Goal: Task Accomplishment & Management: Complete application form

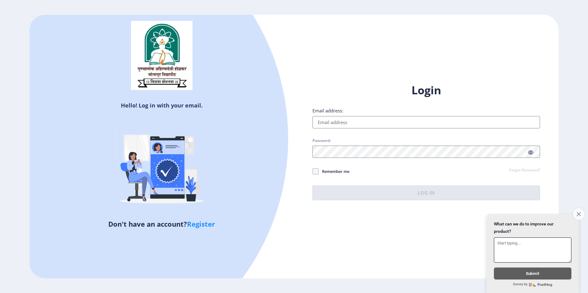
click at [580, 212] on icon "Close survey" at bounding box center [579, 214] width 4 height 4
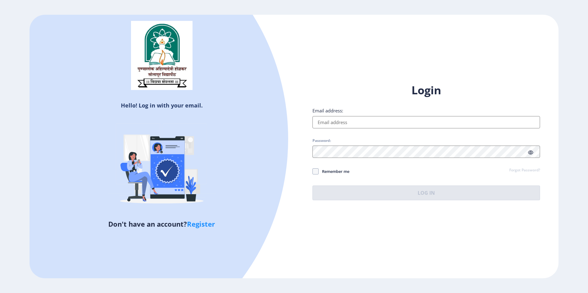
click at [205, 225] on link "Register" at bounding box center [201, 224] width 28 height 9
select select
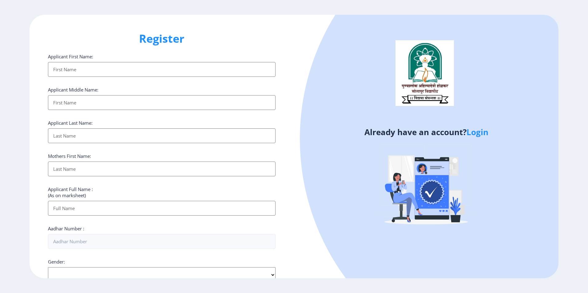
click at [76, 69] on input "Applicant First Name:" at bounding box center [162, 69] width 228 height 15
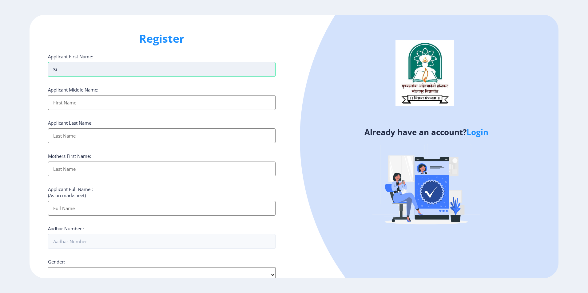
type input "s"
type input "SIMA"
click at [75, 105] on input "Applicant First Name:" at bounding box center [162, 102] width 228 height 15
type input "[PERSON_NAME]"
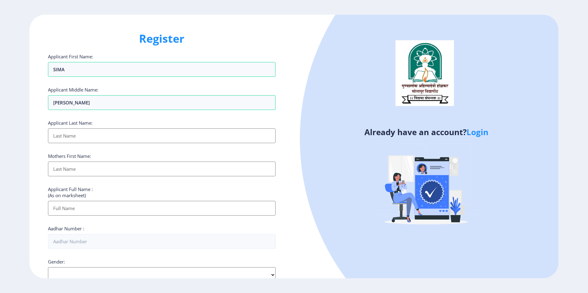
click at [81, 137] on input "Applicant First Name:" at bounding box center [162, 136] width 228 height 15
type input "[PERSON_NAME]"
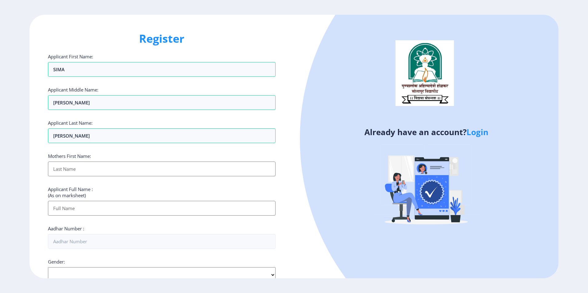
click at [80, 171] on input "Applicant First Name:" at bounding box center [162, 169] width 228 height 15
type input "[PERSON_NAME]"
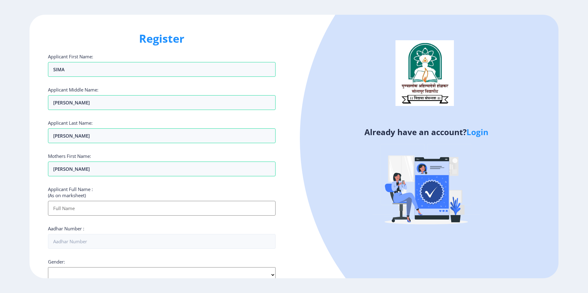
click at [95, 210] on input "Applicant First Name:" at bounding box center [162, 208] width 228 height 15
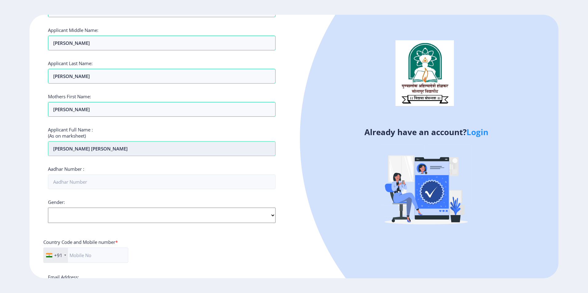
scroll to position [62, 0]
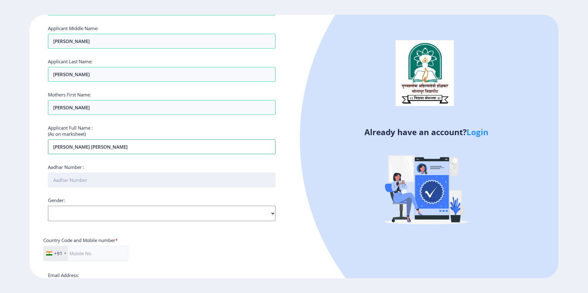
type input "[PERSON_NAME] [PERSON_NAME]"
click at [103, 181] on input "Aadhar Number :" at bounding box center [162, 180] width 228 height 15
type input "665687426108"
click at [79, 210] on select "Select Gender [DEMOGRAPHIC_DATA] [DEMOGRAPHIC_DATA] Other" at bounding box center [162, 213] width 228 height 15
select select "[DEMOGRAPHIC_DATA]"
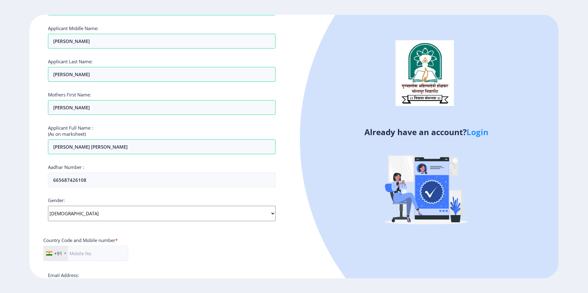
click at [48, 206] on select "Select Gender [DEMOGRAPHIC_DATA] [DEMOGRAPHIC_DATA] Other" at bounding box center [162, 213] width 228 height 15
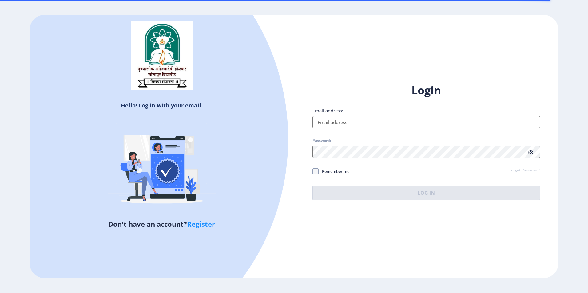
click at [207, 222] on link "Register" at bounding box center [201, 224] width 28 height 9
select select
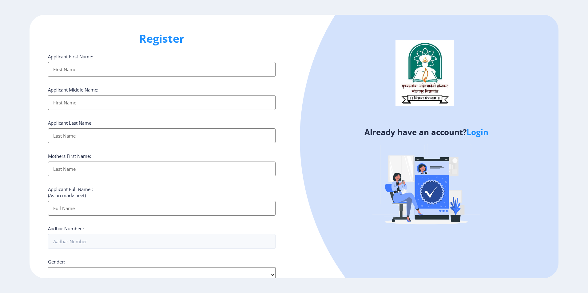
click at [110, 68] on input "Applicant First Name:" at bounding box center [162, 69] width 228 height 15
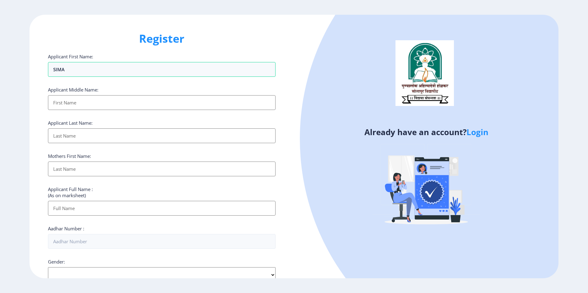
type input "SIMA"
click at [90, 104] on input "Applicant First Name:" at bounding box center [162, 102] width 228 height 15
type input "[PERSON_NAME]"
click at [91, 136] on input "Applicant First Name:" at bounding box center [162, 136] width 228 height 15
type input "[PERSON_NAME]"
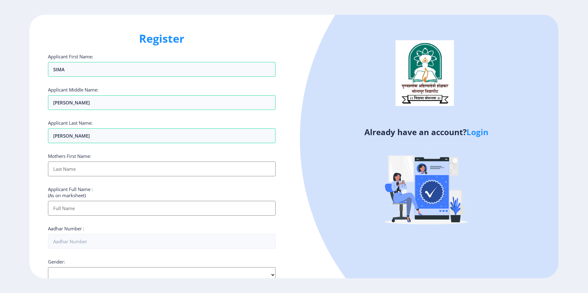
click at [79, 173] on input "Applicant First Name:" at bounding box center [162, 169] width 228 height 15
type input "[PERSON_NAME]"
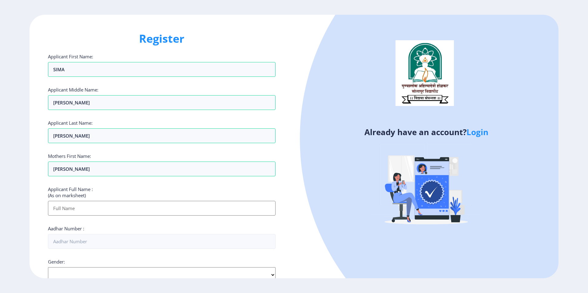
click at [91, 213] on input "Applicant First Name:" at bounding box center [162, 208] width 228 height 15
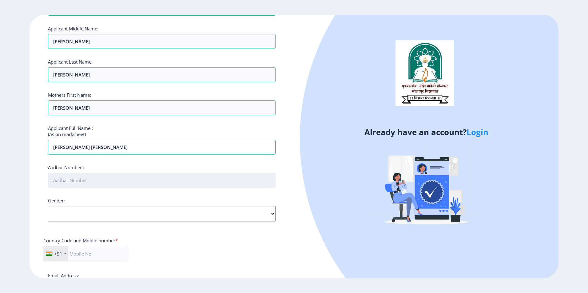
scroll to position [62, 0]
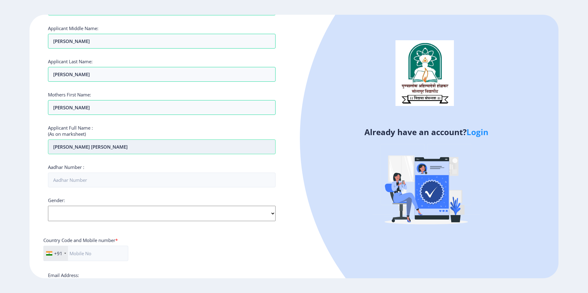
drag, startPoint x: 121, startPoint y: 150, endPoint x: 85, endPoint y: 148, distance: 36.6
click at [85, 148] on input "SIMA BAPUSO GHADAGE" at bounding box center [162, 147] width 228 height 15
click at [53, 148] on input "SIMA BAPUSO" at bounding box center [162, 147] width 228 height 15
paste input "[PERSON_NAME]"
click at [52, 146] on input "GHADAGESIMA BAPUSO" at bounding box center [162, 147] width 228 height 15
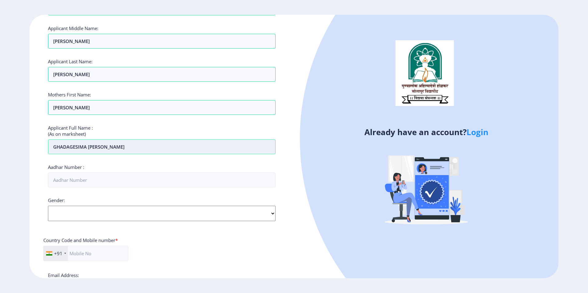
click at [75, 148] on input "GHADAGESIMA BAPUSO" at bounding box center [162, 147] width 228 height 15
click at [117, 146] on input "[PERSON_NAME] [PERSON_NAME]" at bounding box center [162, 147] width 228 height 15
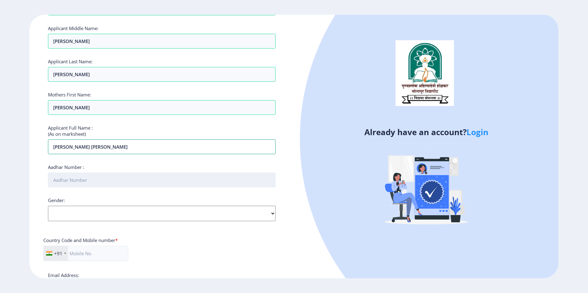
type input "[PERSON_NAME] [PERSON_NAME]"
click at [87, 183] on input "Aadhar Number :" at bounding box center [162, 180] width 228 height 15
type input "665687426108"
click at [91, 214] on select "Select Gender [DEMOGRAPHIC_DATA] [DEMOGRAPHIC_DATA] Other" at bounding box center [162, 213] width 228 height 15
select select "[DEMOGRAPHIC_DATA]"
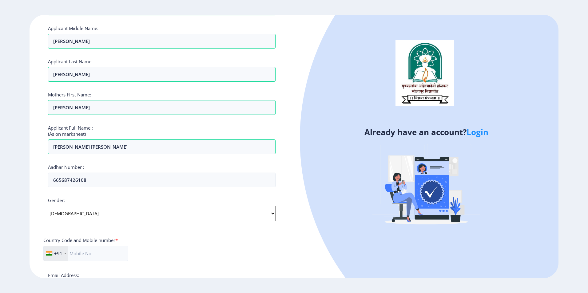
click at [48, 206] on select "Select Gender [DEMOGRAPHIC_DATA] [DEMOGRAPHIC_DATA] Other" at bounding box center [162, 213] width 228 height 15
click at [82, 254] on input "text" at bounding box center [85, 253] width 85 height 15
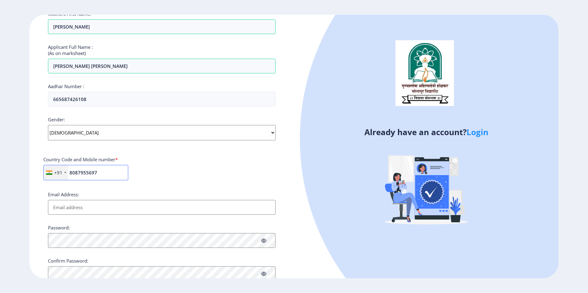
scroll to position [164, 0]
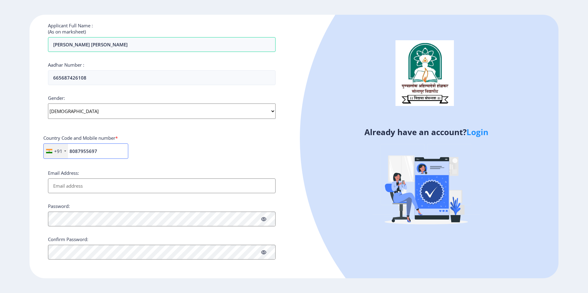
type input "8087955697"
click at [120, 187] on input "Email Address:" at bounding box center [162, 186] width 228 height 15
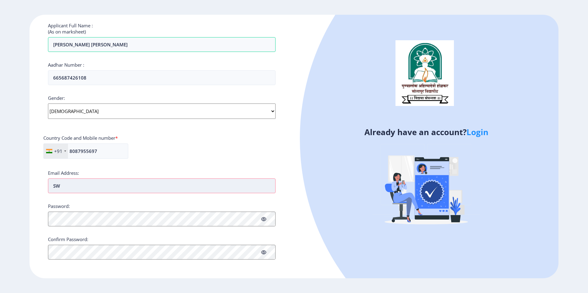
type input "S"
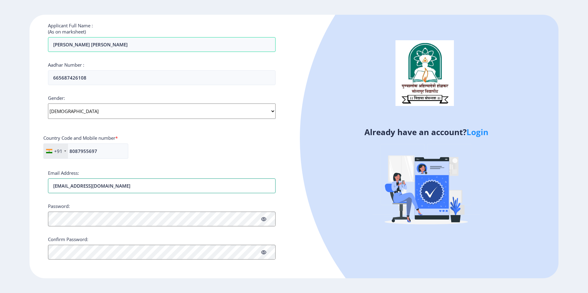
type input "swapnilghadage321@gmail.com"
click at [264, 220] on icon at bounding box center [263, 219] width 5 height 5
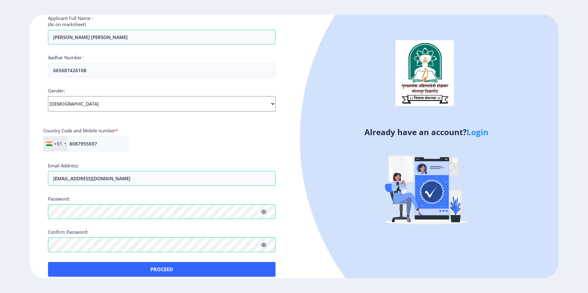
click at [264, 244] on icon at bounding box center [263, 245] width 5 height 5
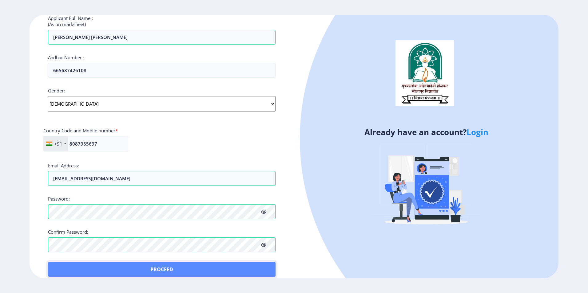
click at [156, 268] on button "Proceed" at bounding box center [162, 269] width 228 height 15
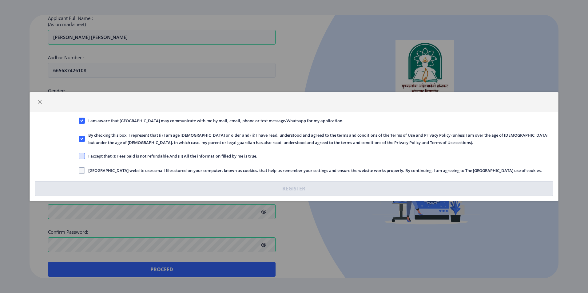
click at [84, 159] on span at bounding box center [82, 156] width 6 height 6
click at [79, 157] on input "I accept that (I) Fees paid is not refundable And (II) All the information fill…" at bounding box center [79, 156] width 0 height 0
checkbox input "true"
click at [83, 169] on span at bounding box center [82, 171] width 6 height 6
click at [79, 171] on input "Solapur University website uses small files stored on your computer, known as c…" at bounding box center [79, 171] width 0 height 0
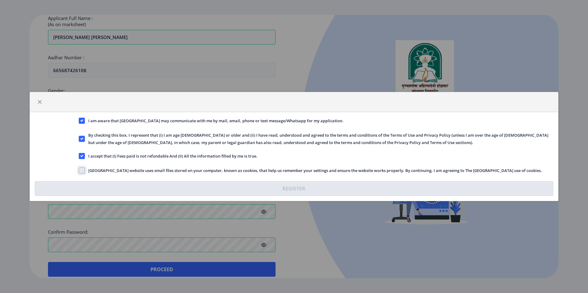
checkbox input "true"
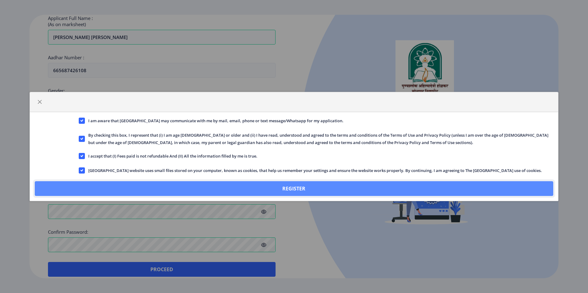
click at [287, 192] on button "Register" at bounding box center [294, 188] width 519 height 15
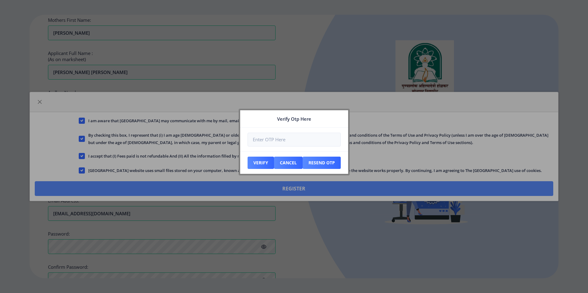
scroll to position [206, 0]
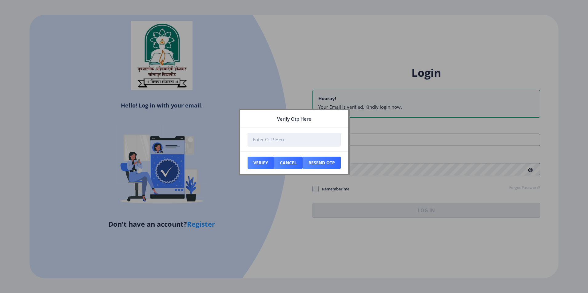
click at [290, 144] on input "number" at bounding box center [294, 140] width 93 height 14
drag, startPoint x: 290, startPoint y: 144, endPoint x: 32, endPoint y: 309, distance: 306.6
drag, startPoint x: 32, startPoint y: 309, endPoint x: 452, endPoint y: 159, distance: 446.3
click at [452, 158] on div at bounding box center [294, 146] width 588 height 293
click at [266, 141] on input "number" at bounding box center [294, 140] width 93 height 14
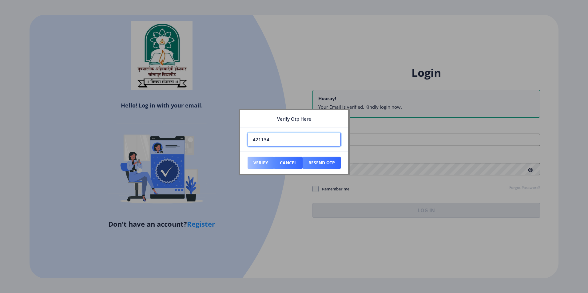
type input "421134"
click at [265, 162] on button "Verify" at bounding box center [261, 163] width 26 height 12
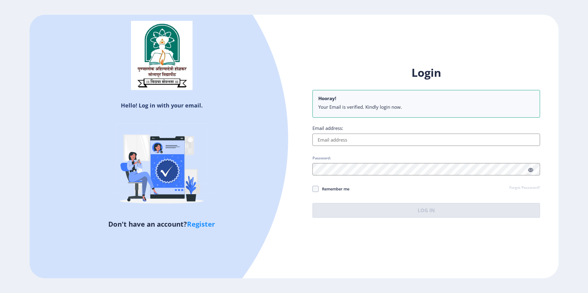
click at [359, 137] on input "Email address:" at bounding box center [426, 140] width 228 height 12
type input "swapnilghadage321@gmail.com"
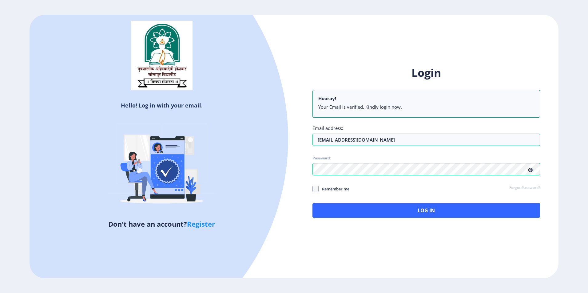
click at [533, 171] on icon at bounding box center [530, 170] width 5 height 5
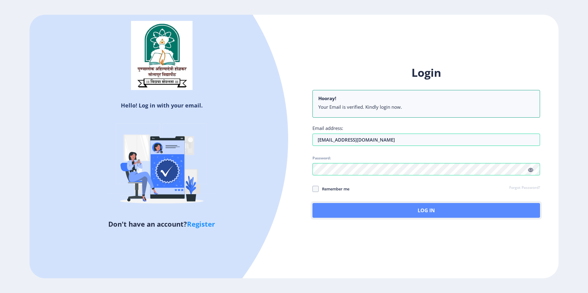
click at [435, 212] on button "Log In" at bounding box center [426, 210] width 228 height 15
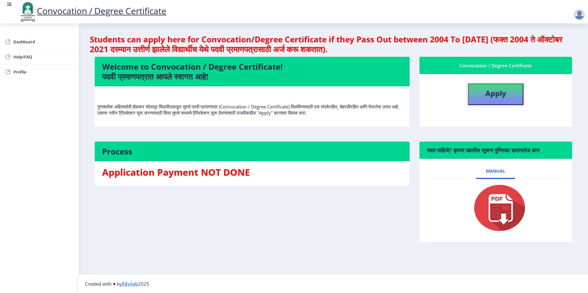
click at [498, 96] on b "Apply" at bounding box center [495, 93] width 21 height 10
select select
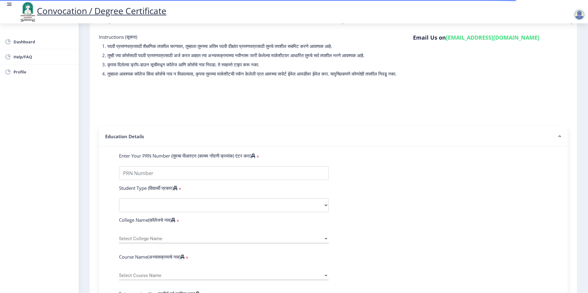
scroll to position [62, 0]
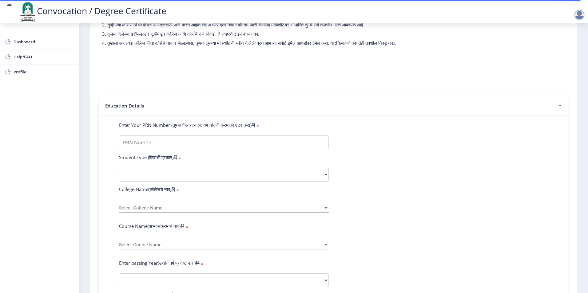
click at [167, 250] on div "Select Course Name Select Course Name" at bounding box center [224, 243] width 210 height 13
click at [158, 150] on div at bounding box center [294, 146] width 588 height 293
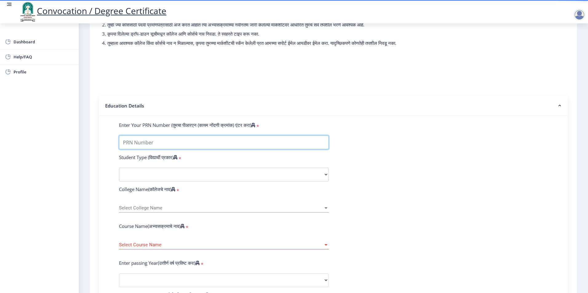
click at [158, 149] on input "Enter Your PRN Number (तुमचा पीआरएन (कायम नोंदणी क्रमांक) एंटर करा)" at bounding box center [224, 143] width 210 height 14
type input "2008032500134795"
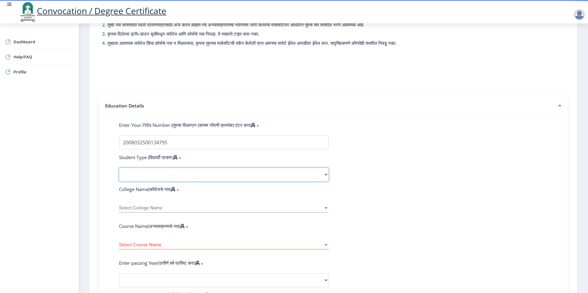
click at [159, 181] on select "Select Student Type Regular External" at bounding box center [224, 175] width 210 height 14
select select "Regular"
click at [119, 174] on select "Select Student Type Regular External" at bounding box center [224, 175] width 210 height 14
click at [153, 211] on span "Select College Name" at bounding box center [221, 208] width 204 height 5
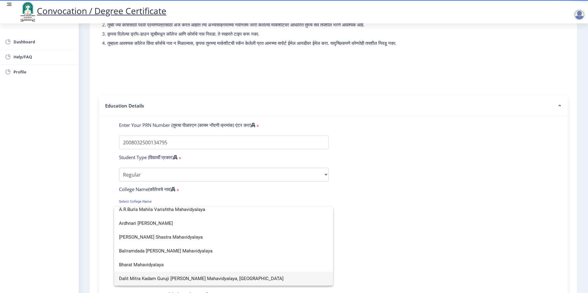
scroll to position [0, 0]
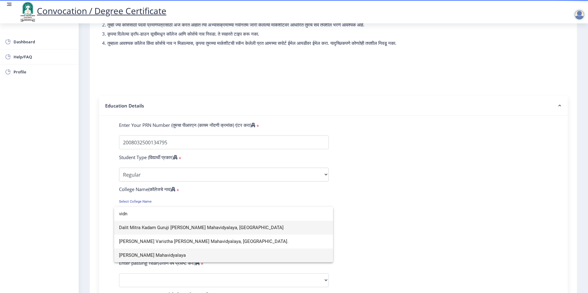
type input "vidn"
click at [157, 256] on span "Vidnyan Mahavidyalaya" at bounding box center [223, 256] width 209 height 14
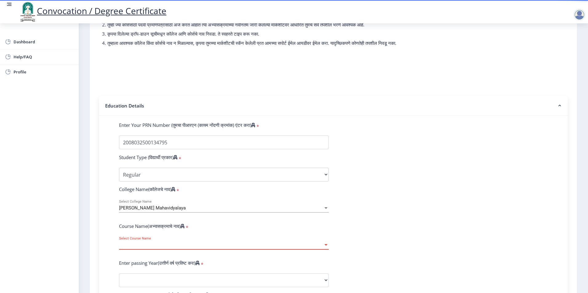
click at [160, 248] on span "Select Course Name" at bounding box center [221, 245] width 204 height 5
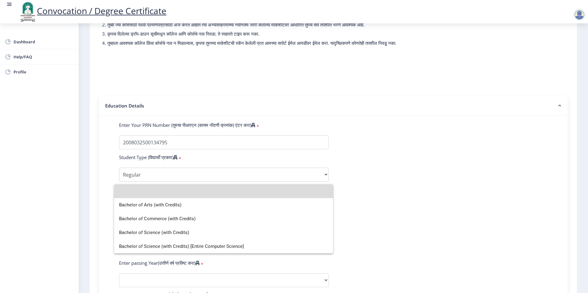
click at [184, 198] on input at bounding box center [223, 192] width 209 height 14
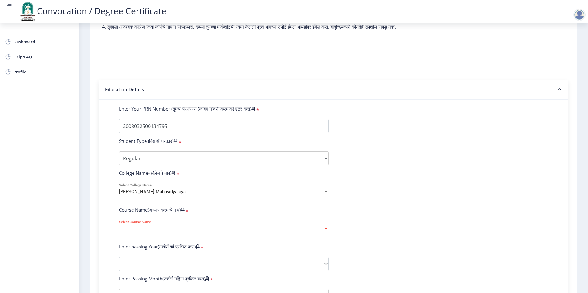
scroll to position [92, 0]
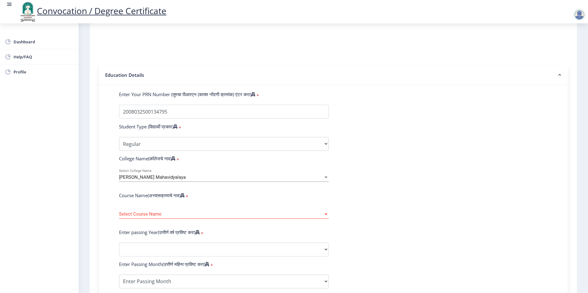
click at [147, 219] on div "Select Course Name Select Course Name" at bounding box center [224, 212] width 210 height 13
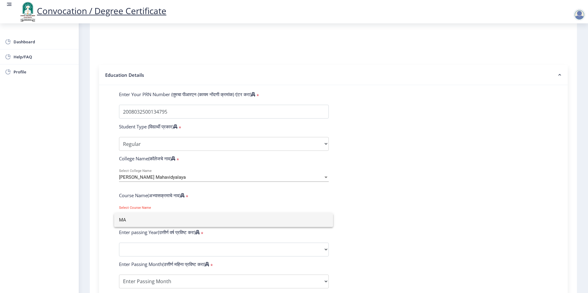
type input "MA"
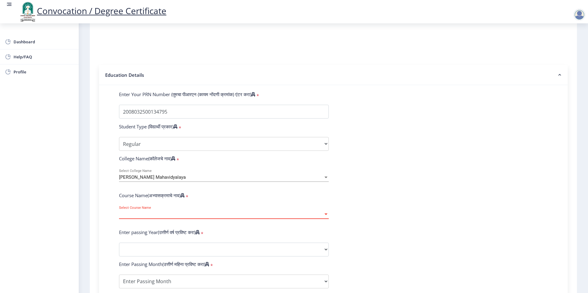
click at [147, 217] on span "Select Course Name" at bounding box center [221, 214] width 204 height 5
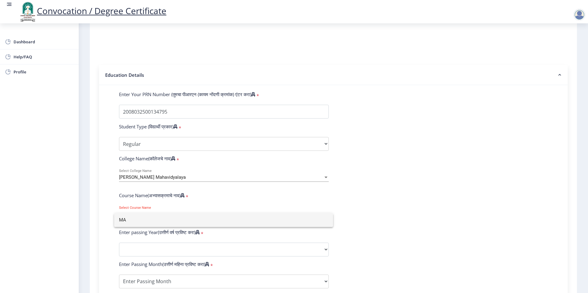
click at [37, 71] on div at bounding box center [294, 146] width 588 height 293
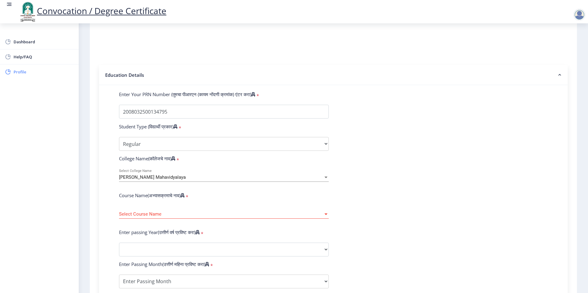
click at [14, 71] on span "Profile" at bounding box center [44, 71] width 60 height 7
select select
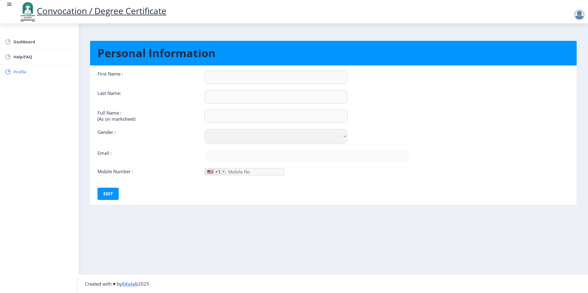
type input "SIMA"
type input "[PERSON_NAME]"
type input "[PERSON_NAME] [PERSON_NAME]"
select select "[DEMOGRAPHIC_DATA]"
type input "swapnilghadage321@gmail.com"
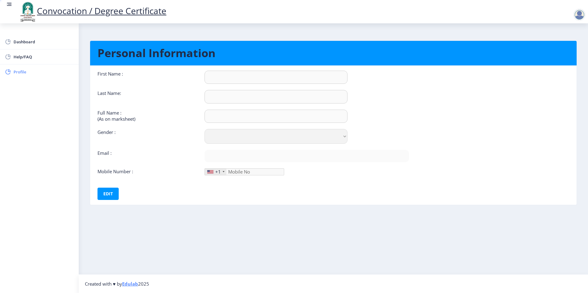
type input "8087955697"
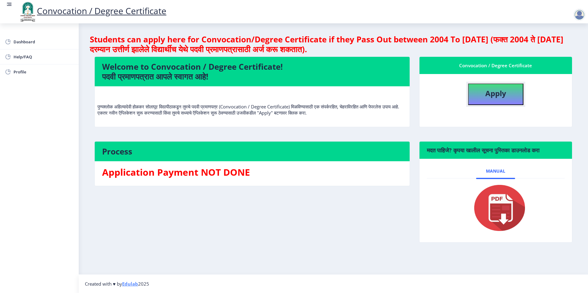
click at [496, 95] on b "Apply" at bounding box center [495, 93] width 21 height 10
select select
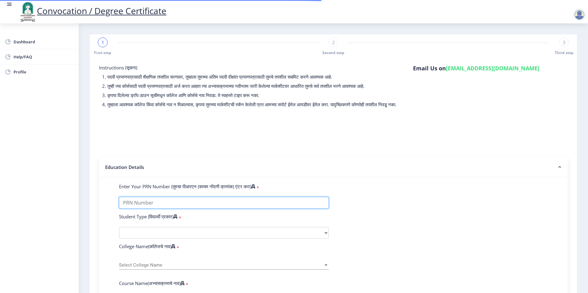
click at [189, 208] on input "Enter Your PRN Number (तुमचा पीआरएन (कायम नोंदणी क्रमांक) एंटर करा)" at bounding box center [224, 203] width 210 height 12
type input "2008032500134795"
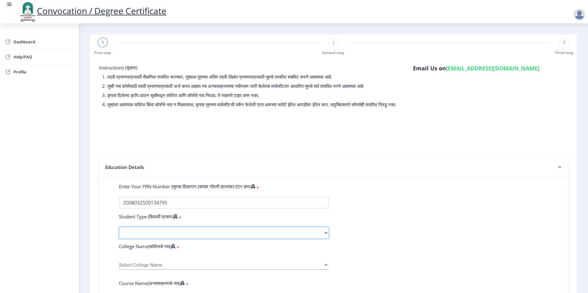
click at [179, 239] on select "Select Student Type Regular External" at bounding box center [224, 233] width 210 height 12
select select "Regular"
click at [119, 233] on select "Select Student Type Regular External" at bounding box center [224, 233] width 210 height 12
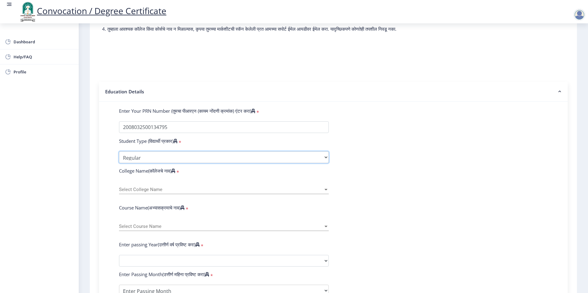
scroll to position [92, 0]
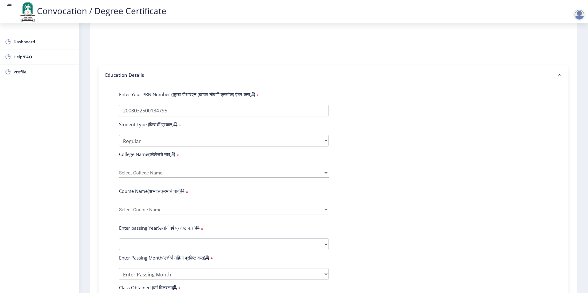
click at [169, 176] on span "Select College Name" at bounding box center [221, 173] width 204 height 5
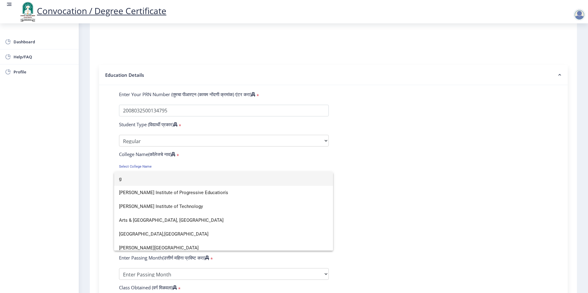
scroll to position [4, 0]
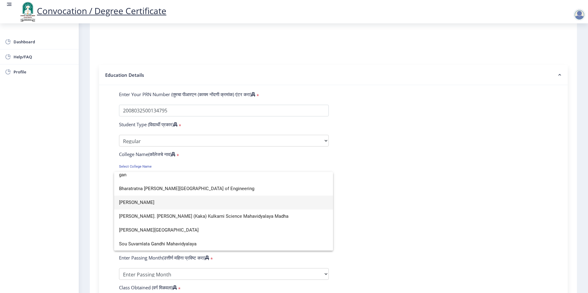
type input "gan"
click at [168, 203] on span "Dr. Ganpatrao Deshmukh Mahavidyalaya Sangola" at bounding box center [223, 203] width 209 height 14
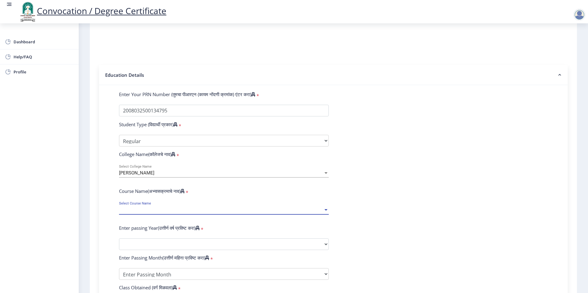
click at [167, 213] on span "Select Course Name" at bounding box center [221, 210] width 204 height 5
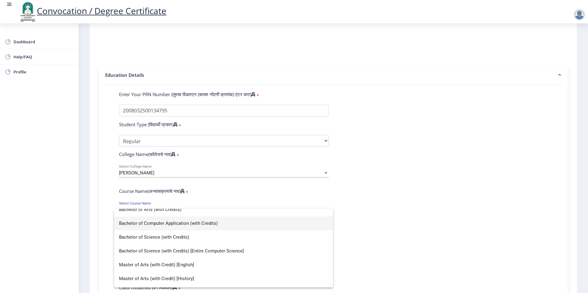
scroll to position [31, 0]
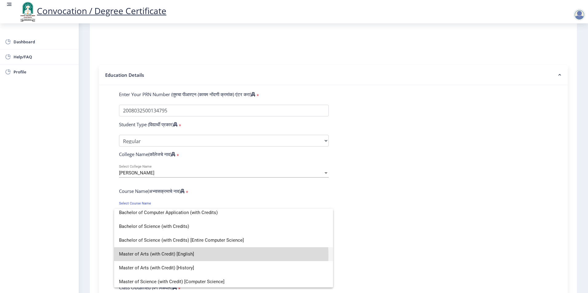
click at [181, 256] on span "Master of Arts (with Credit) [English]" at bounding box center [223, 255] width 209 height 14
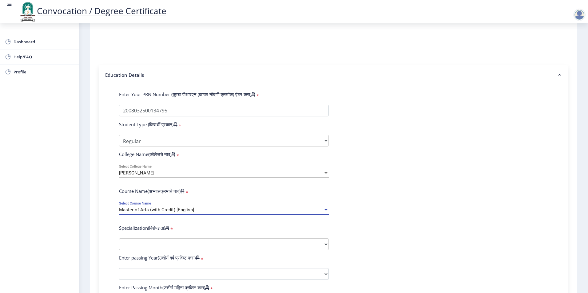
scroll to position [123, 0]
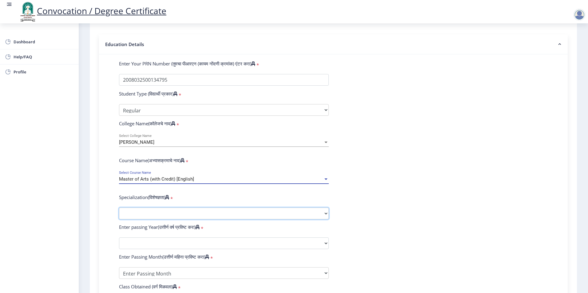
click at [171, 217] on select "Specialization English Hindi Marathi Urdu Ancient Indian History Culture & Arch…" at bounding box center [224, 214] width 210 height 12
select select "English"
click at [119, 214] on select "Specialization English Hindi Marathi Urdu Ancient Indian History Culture & Arch…" at bounding box center [224, 214] width 210 height 12
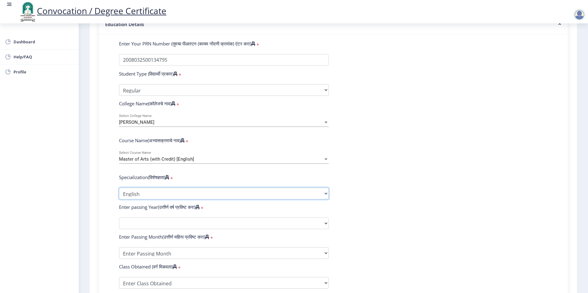
scroll to position [154, 0]
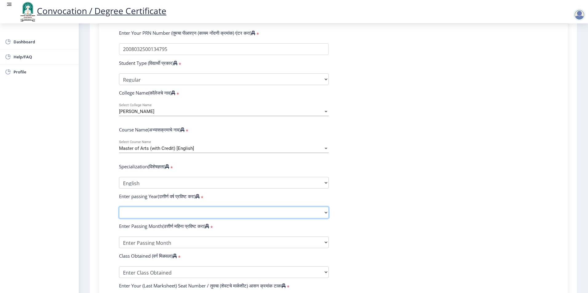
click at [149, 219] on select "2025 2024 2023 2022 2021 2020 2019 2018 2017 2016 2015 2014 2013 2012 2011 2010…" at bounding box center [224, 213] width 210 height 12
select select "2013"
click at [119, 213] on select "2025 2024 2023 2022 2021 2020 2019 2018 2017 2016 2015 2014 2013 2012 2011 2010…" at bounding box center [224, 213] width 210 height 12
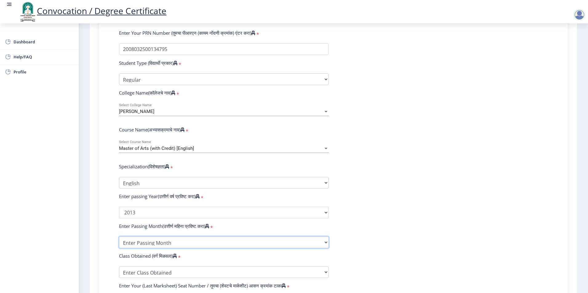
click at [173, 249] on select "Enter Passing Month March April May October November December" at bounding box center [224, 243] width 210 height 12
select select "March"
click at [119, 243] on select "Enter Passing Month March April May October November December" at bounding box center [224, 243] width 210 height 12
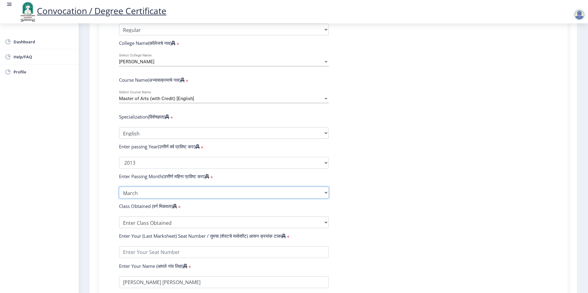
scroll to position [215, 0]
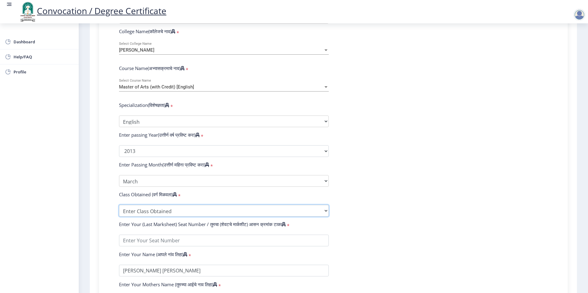
click at [169, 217] on select "Enter Class Obtained FIRST CLASS WITH DISTINCTION FIRST CLASS HIGHER SECOND CLA…" at bounding box center [224, 211] width 210 height 12
select select "SECOND CLASS"
click at [119, 211] on select "Enter Class Obtained FIRST CLASS WITH DISTINCTION FIRST CLASS HIGHER SECOND CLA…" at bounding box center [224, 211] width 210 height 12
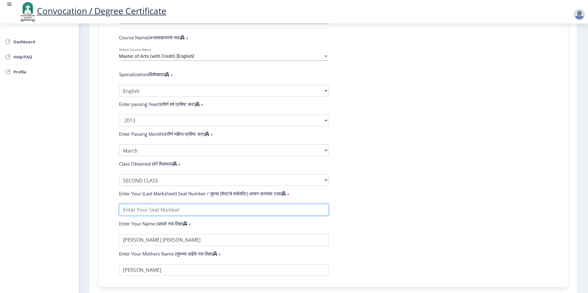
click at [178, 215] on input "textarea" at bounding box center [224, 210] width 210 height 12
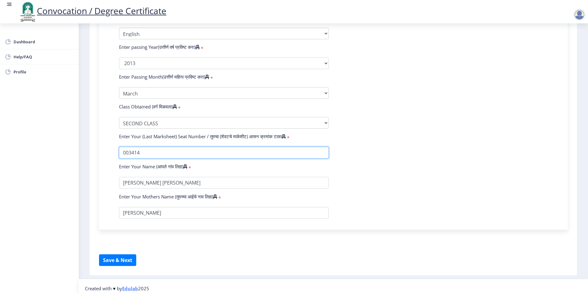
scroll to position [308, 0]
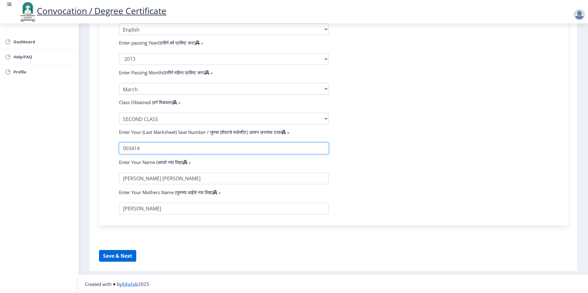
type input "003414"
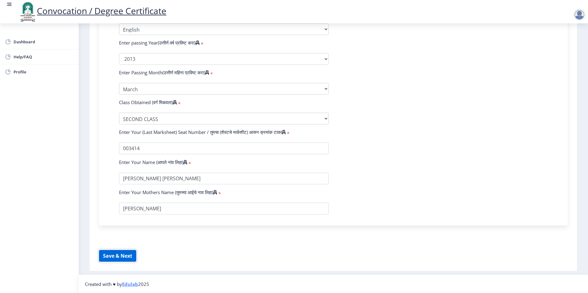
click at [114, 261] on button "Save & Next" at bounding box center [117, 256] width 37 height 12
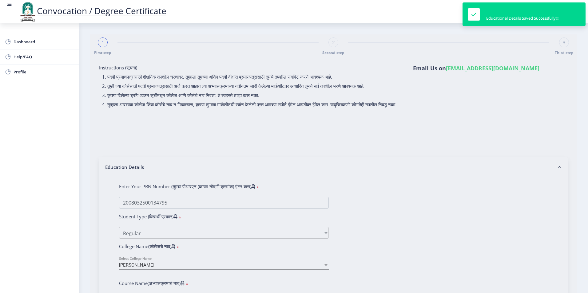
select select
